Goal: Task Accomplishment & Management: Manage account settings

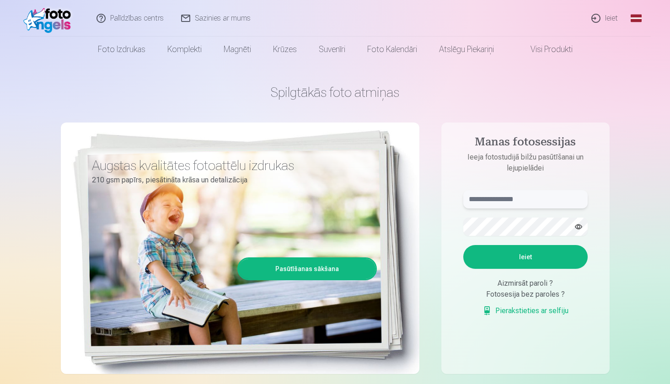
click at [328, 151] on input "text" at bounding box center [525, 199] width 124 height 18
type input "*"
type input "**********"
click at [328, 151] on button "Ieiet" at bounding box center [525, 257] width 124 height 24
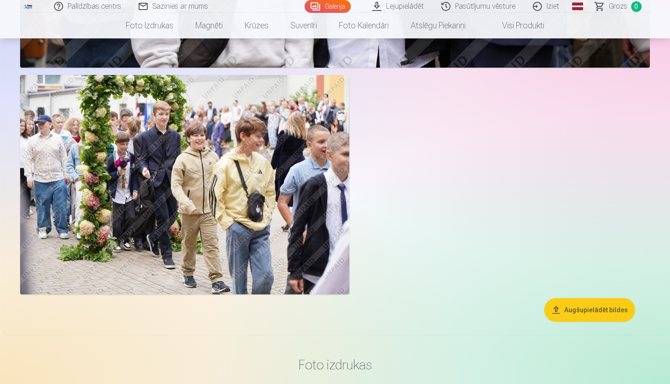
scroll to position [881, 0]
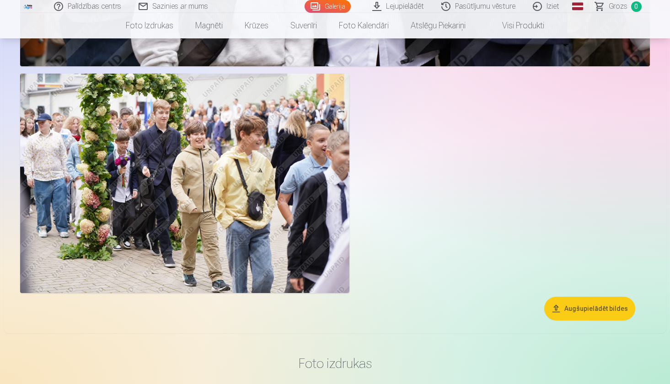
click at [595, 309] on button "Augšupielādēt bildes" at bounding box center [589, 309] width 91 height 24
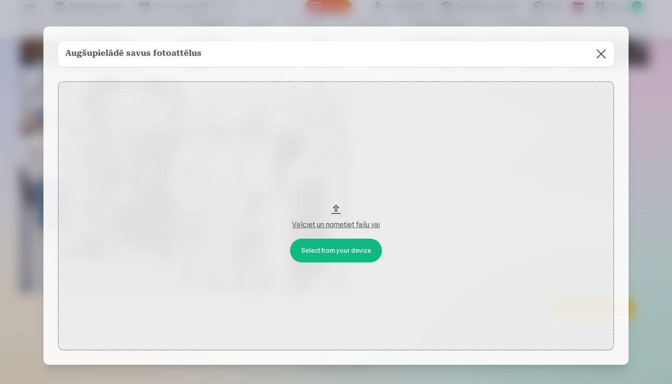
click at [602, 53] on button at bounding box center [601, 54] width 26 height 26
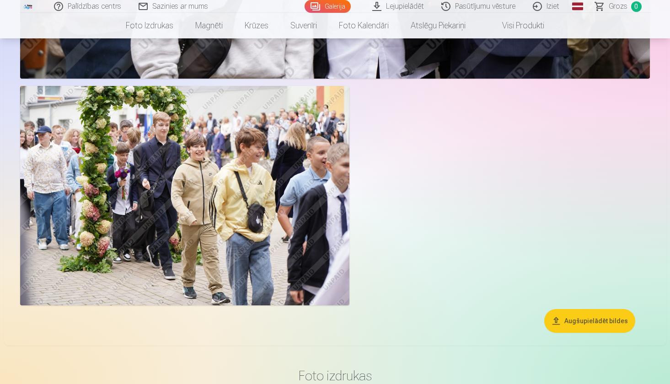
scroll to position [867, 0]
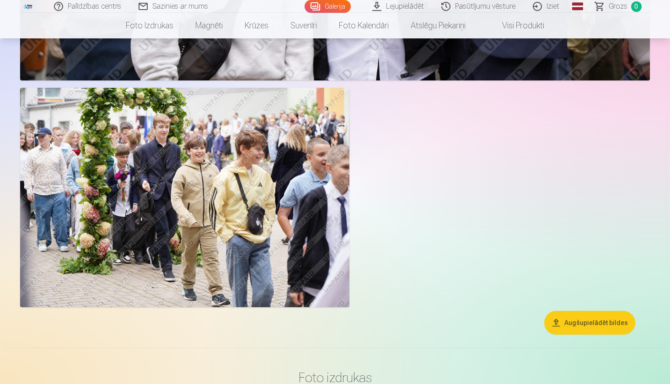
click at [226, 196] on img at bounding box center [184, 197] width 329 height 219
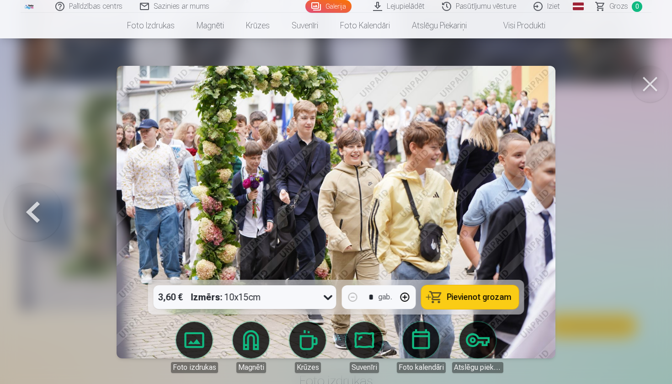
click at [654, 83] on button at bounding box center [650, 84] width 37 height 37
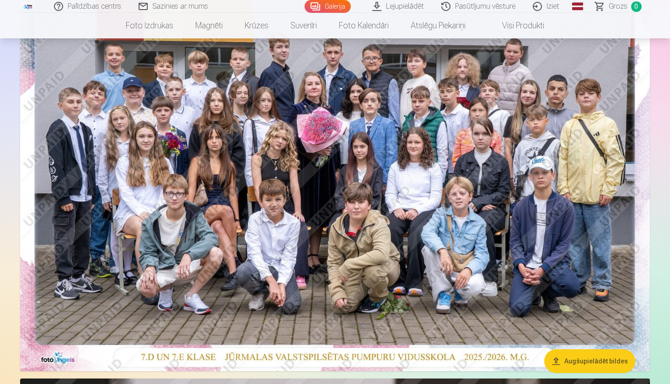
scroll to position [149, 0]
click at [256, 204] on img at bounding box center [334, 162] width 629 height 420
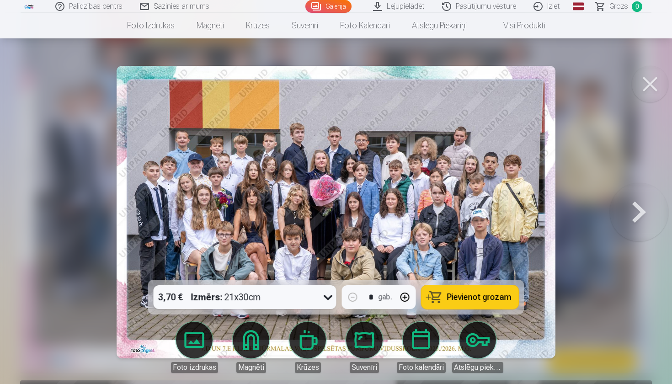
click at [646, 86] on button at bounding box center [650, 84] width 37 height 37
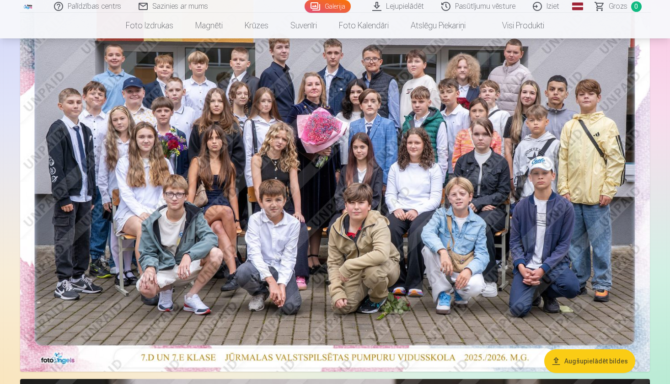
click at [551, 8] on link "Iziet" at bounding box center [546, 6] width 44 height 13
